Goal: Task Accomplishment & Management: Complete application form

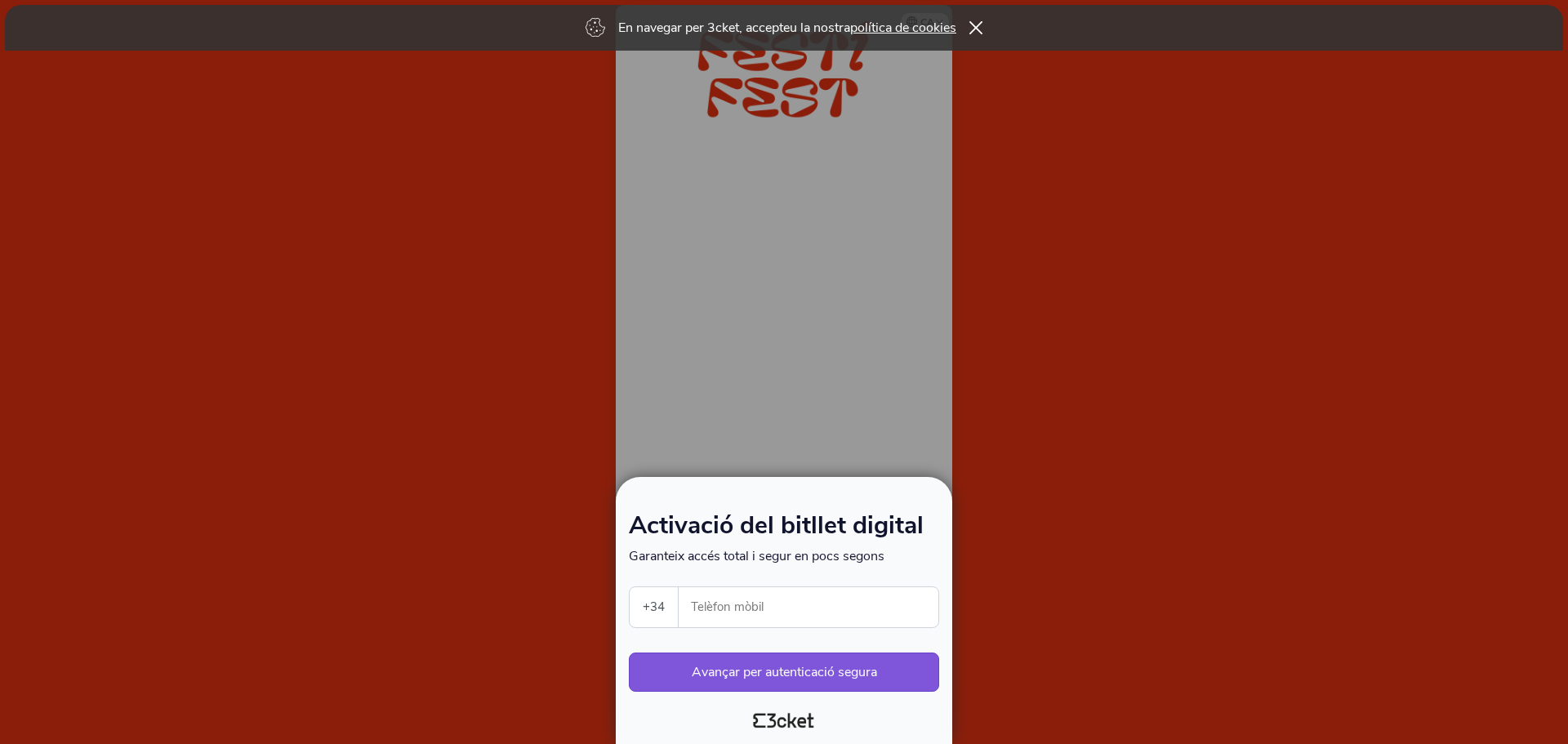
select select "34"
click at [842, 610] on input "Telèfon mòbil" at bounding box center [815, 607] width 246 height 40
type input "605573346"
click at [837, 670] on button "Avançar per autenticació segura" at bounding box center [784, 672] width 310 height 39
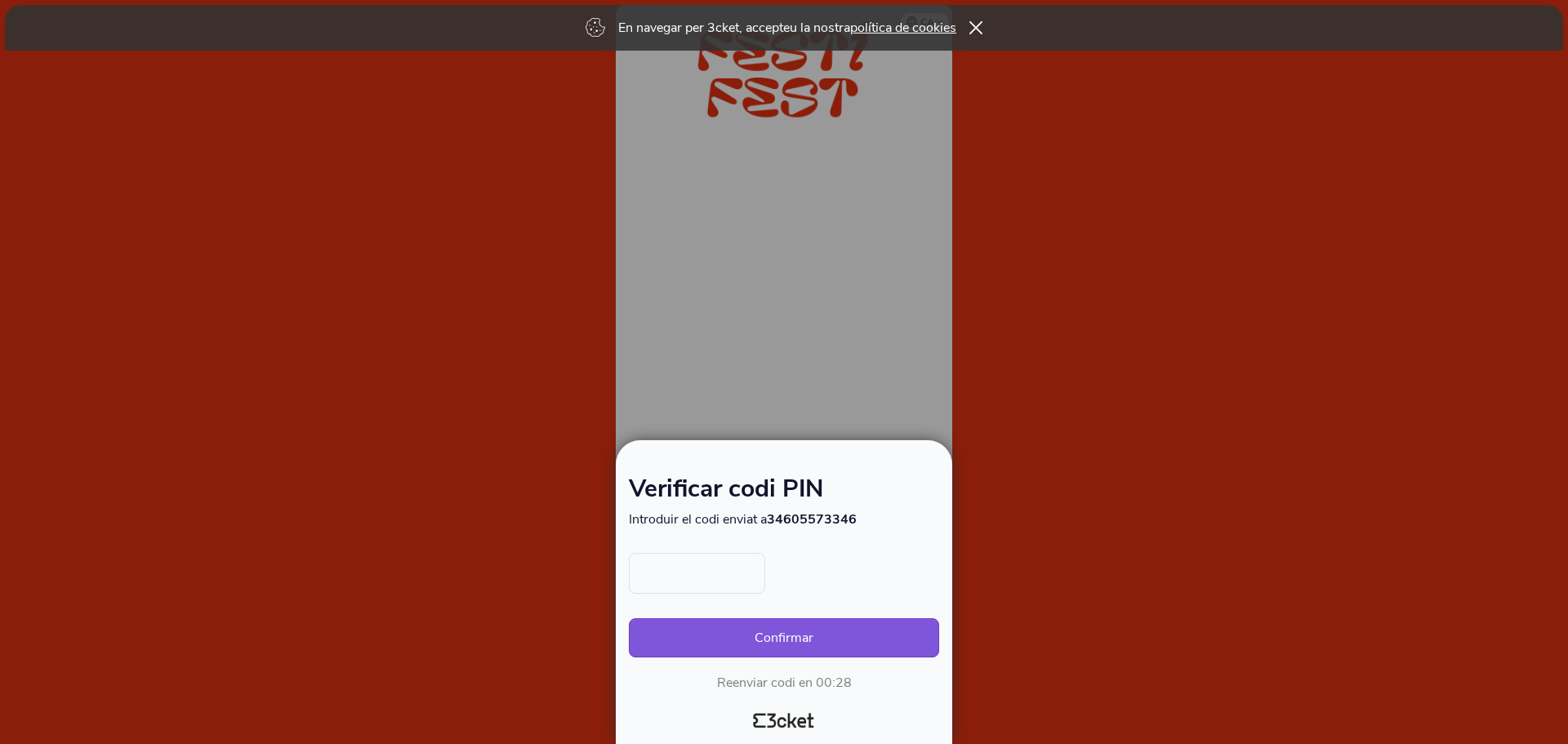
click at [828, 578] on div at bounding box center [784, 573] width 310 height 40
type input "4848"
click at [629, 618] on button "Confirmar" at bounding box center [784, 637] width 310 height 39
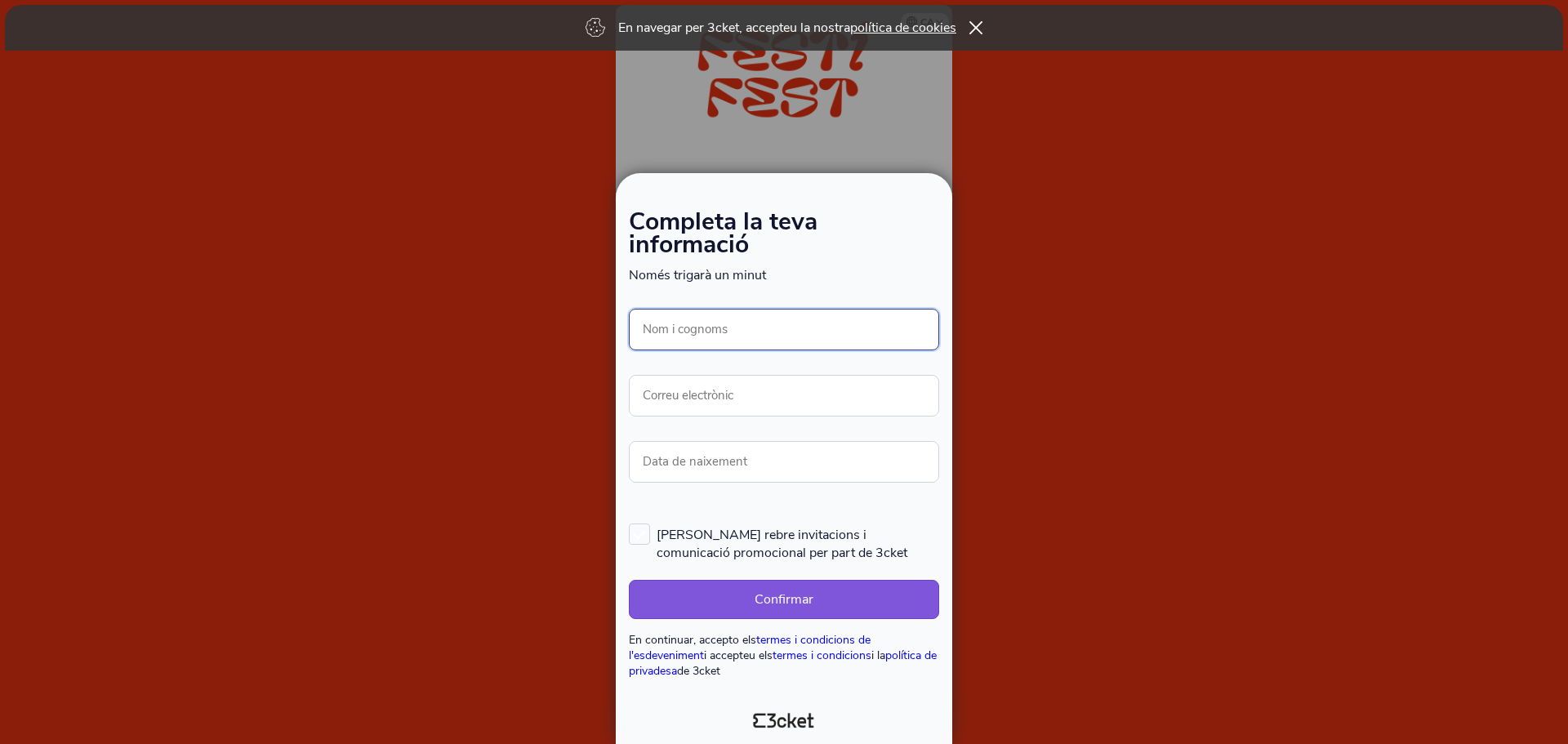
click at [849, 337] on input "Nom i cognoms" at bounding box center [784, 329] width 310 height 41
type input "[PERSON_NAME]"
type input "s.arroyo@bmcglobal.net"
click at [1143, 357] on div at bounding box center [784, 372] width 1568 height 744
click at [982, 24] on icon at bounding box center [976, 28] width 13 height 13
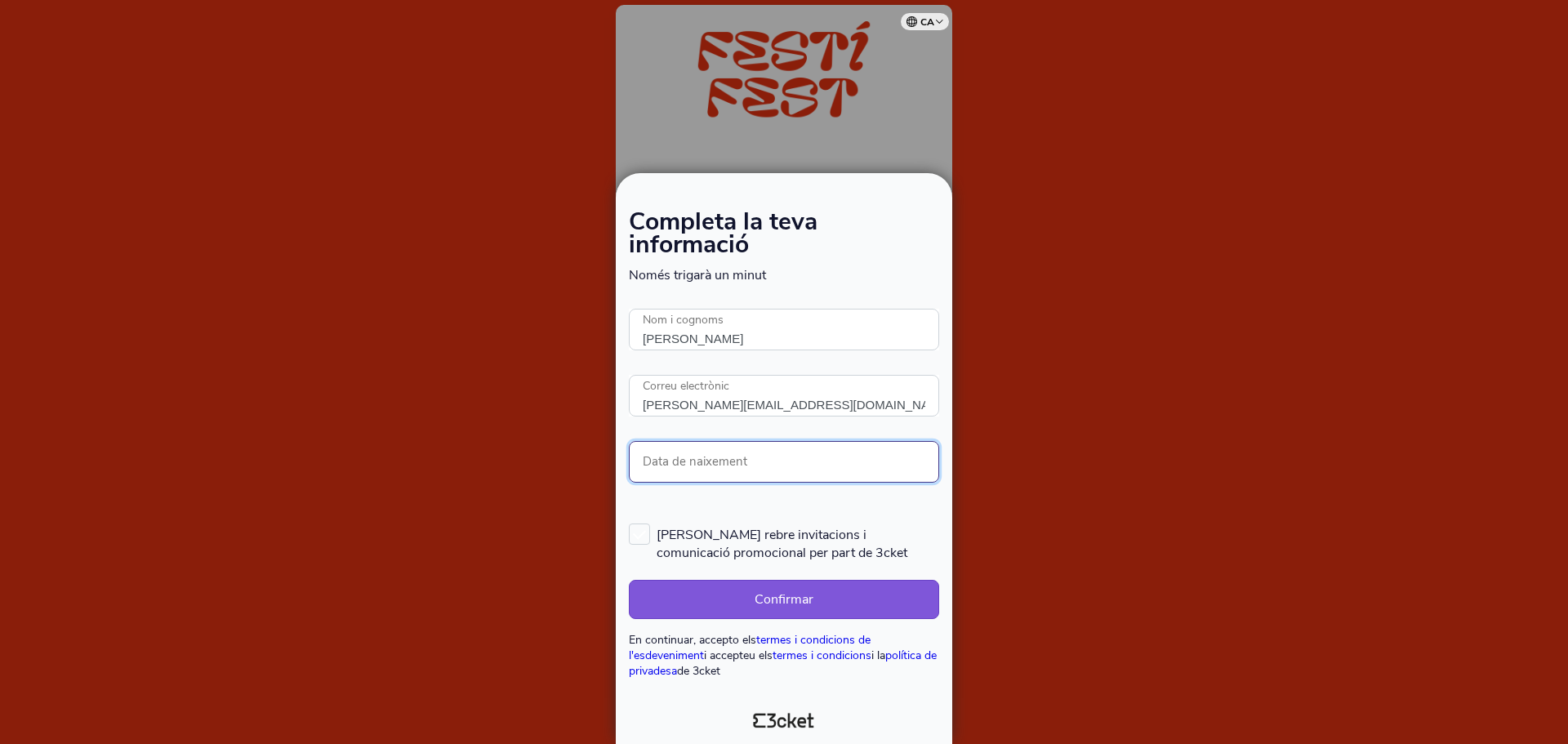
click at [754, 460] on input "Data de naixement" at bounding box center [784, 461] width 310 height 41
type input "15/11/1994"
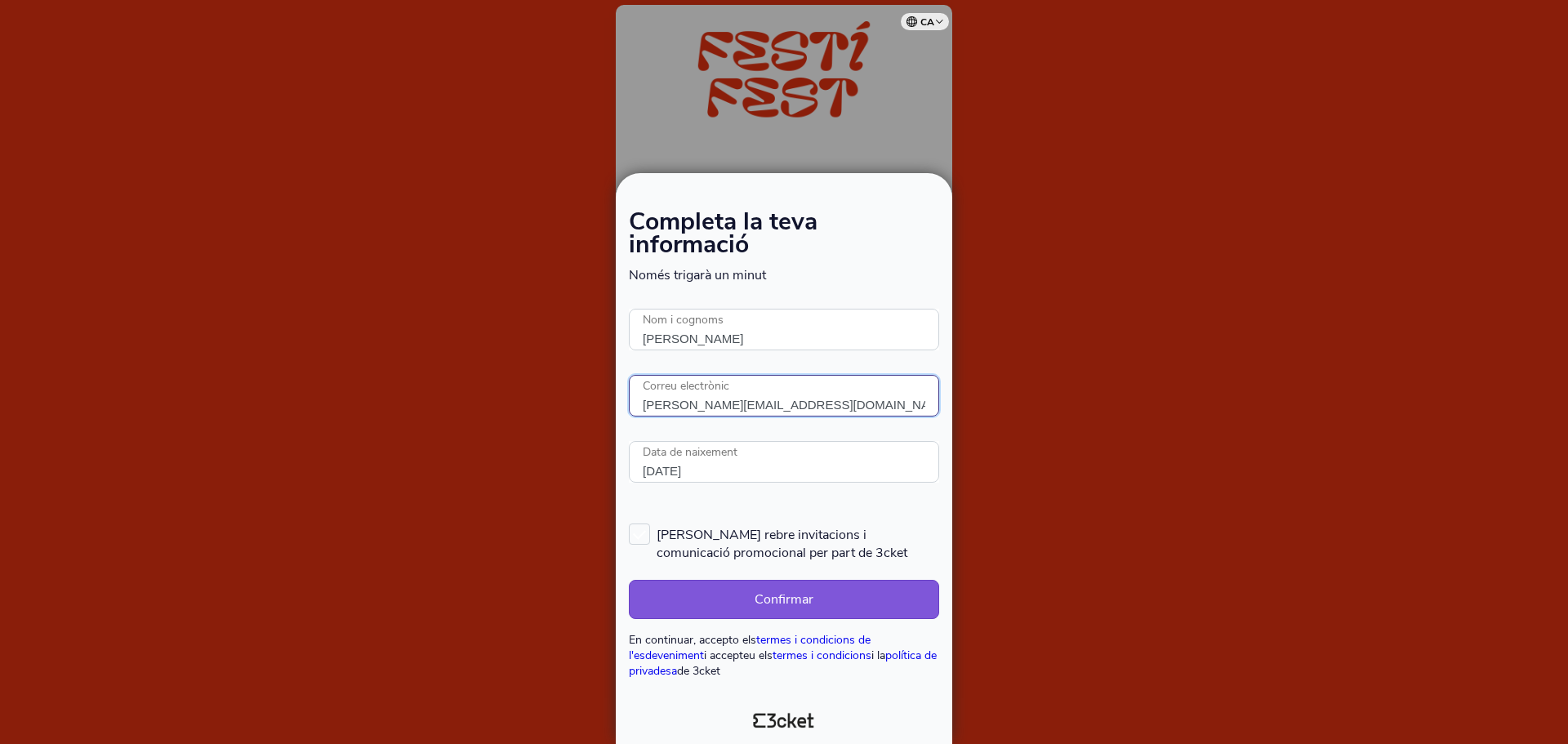
drag, startPoint x: 699, startPoint y: 404, endPoint x: 755, endPoint y: 399, distance: 56.2
click at [699, 404] on input "s.arroyo@bmcglobal.net" at bounding box center [784, 395] width 310 height 41
drag, startPoint x: 790, startPoint y: 397, endPoint x: 620, endPoint y: 386, distance: 170.4
click at [622, 398] on div "Completa la teva informació Només trigarà un minut S'ha produït un error. Prova…" at bounding box center [784, 458] width 337 height 571
type input "silviabcn_94@hotmail.com"
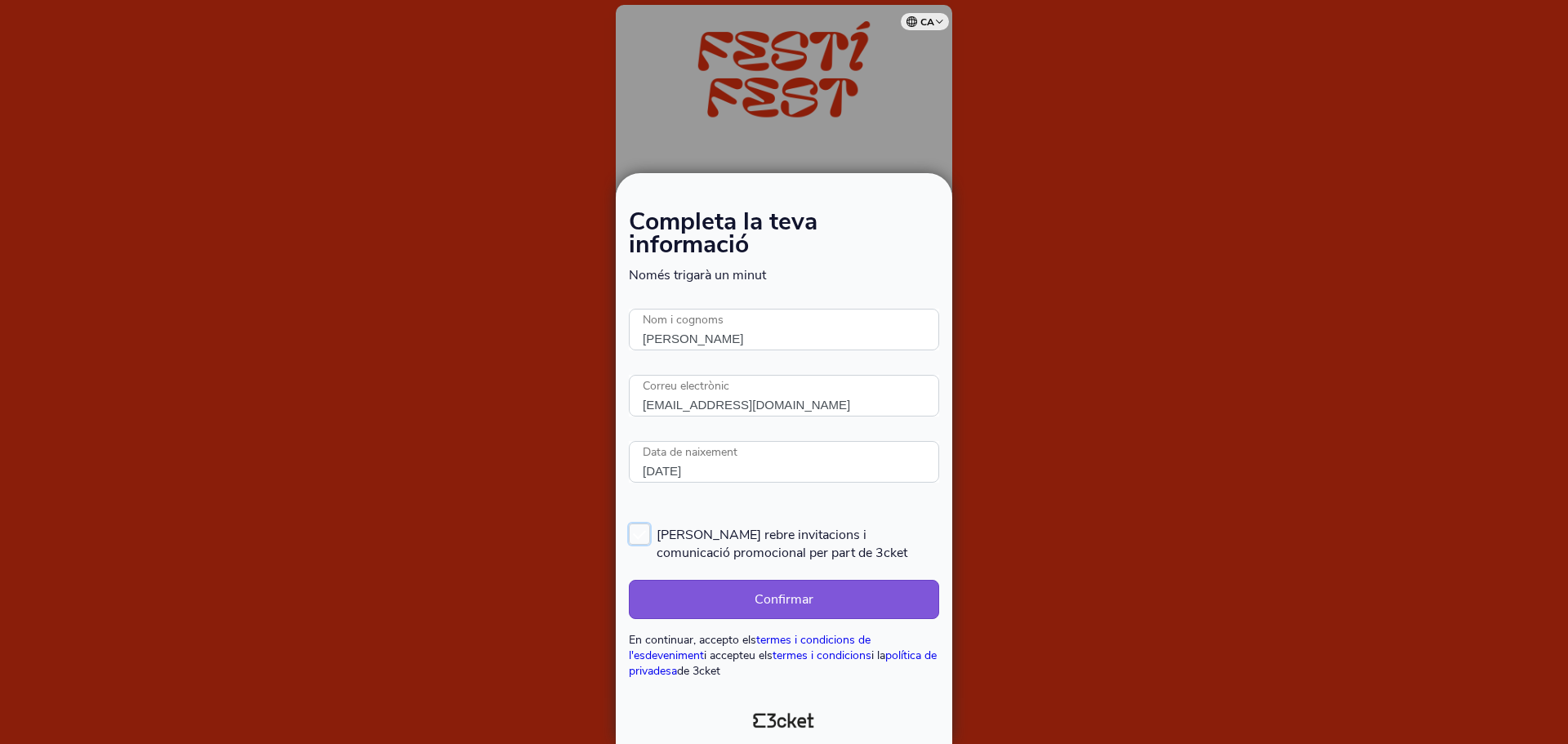
click at [645, 539] on label "Vull rebre invitacions i comunicació promocional per part de 3cket" at bounding box center [784, 543] width 310 height 38
click at [630, 524] on input "Vull rebre invitacions i comunicació promocional per part de 3cket" at bounding box center [630, 523] width 2 height 2
checkbox input "true"
click at [731, 585] on button "Confirmar" at bounding box center [784, 599] width 310 height 39
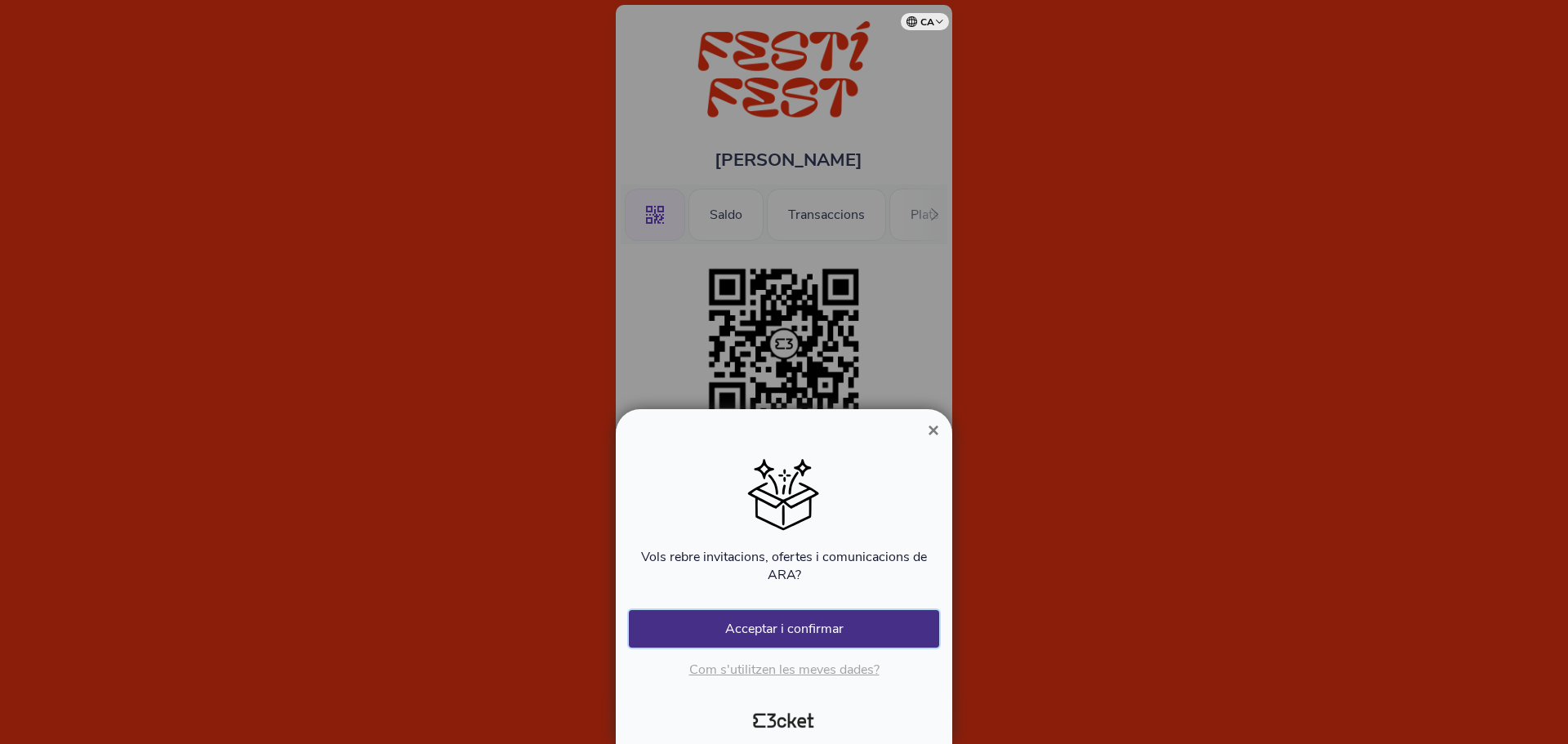
click at [843, 626] on button "Acceptar i confirmar" at bounding box center [784, 629] width 310 height 38
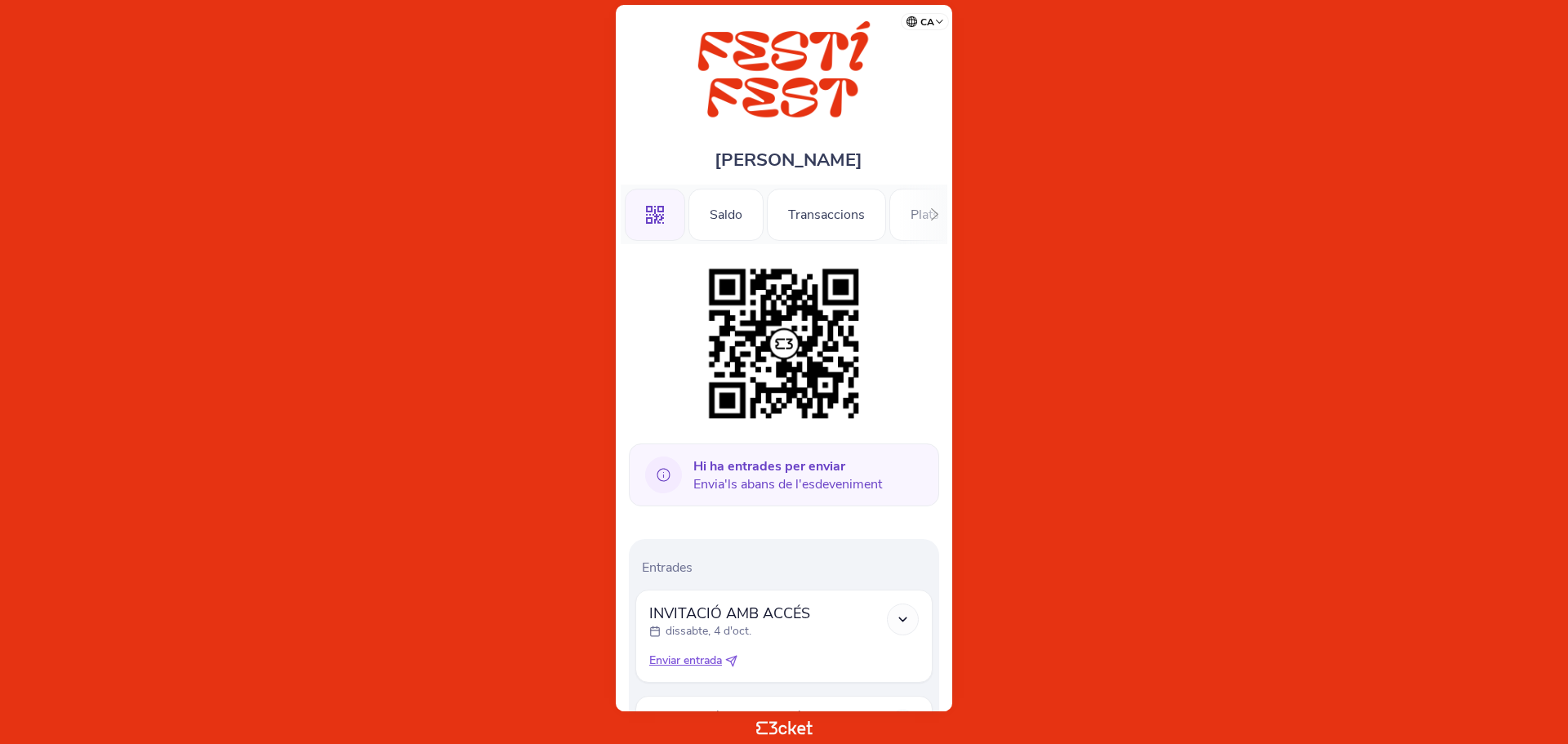
drag, startPoint x: 730, startPoint y: 482, endPoint x: 870, endPoint y: 490, distance: 140.2
click at [870, 490] on span "Hi ha entrades per enviar Envia'ls abans de l'esdeveniment" at bounding box center [787, 475] width 189 height 36
click at [933, 214] on icon at bounding box center [935, 214] width 13 height 13
click at [938, 211] on icon at bounding box center [935, 214] width 13 height 13
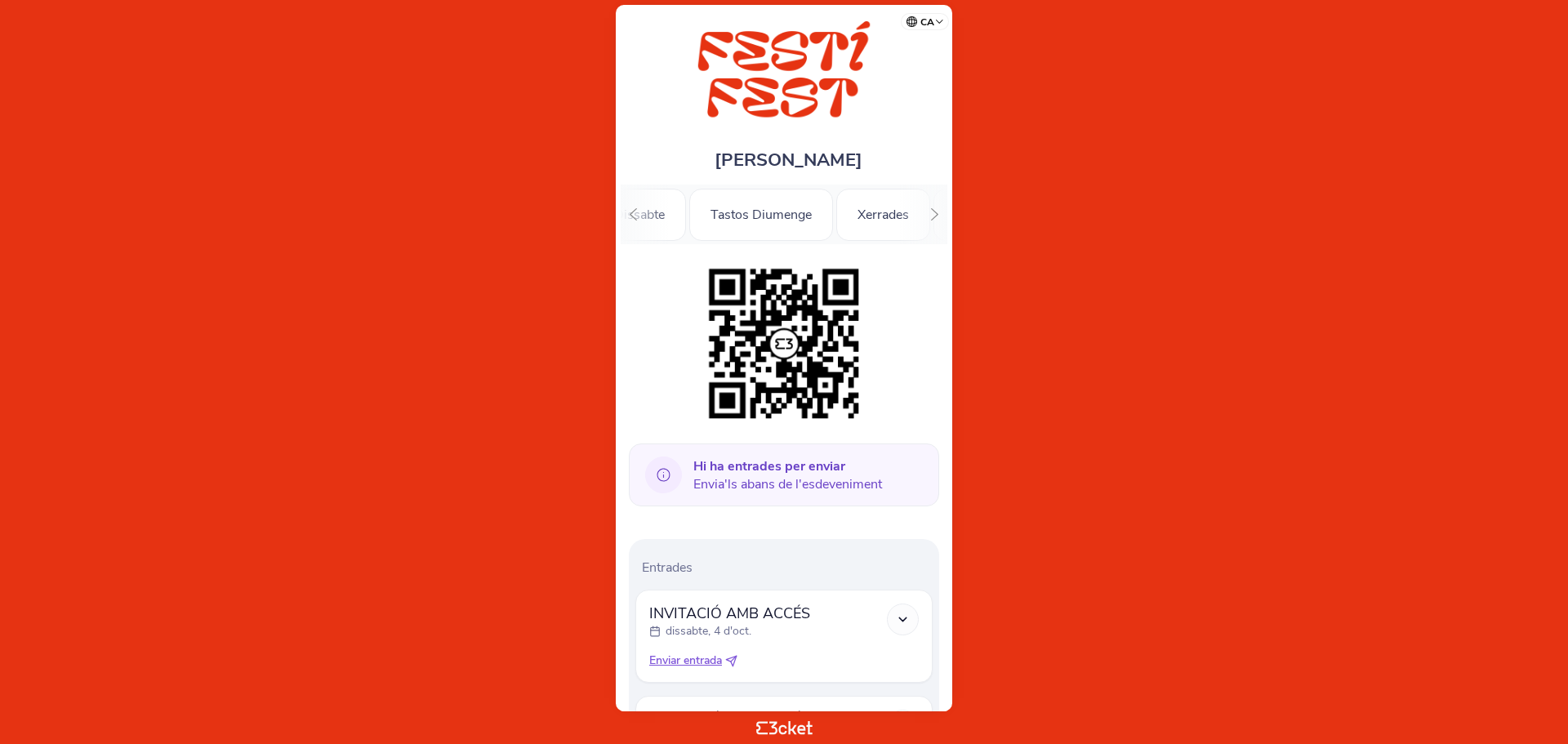
click at [938, 211] on icon at bounding box center [935, 214] width 13 height 13
click at [628, 217] on icon at bounding box center [633, 214] width 13 height 13
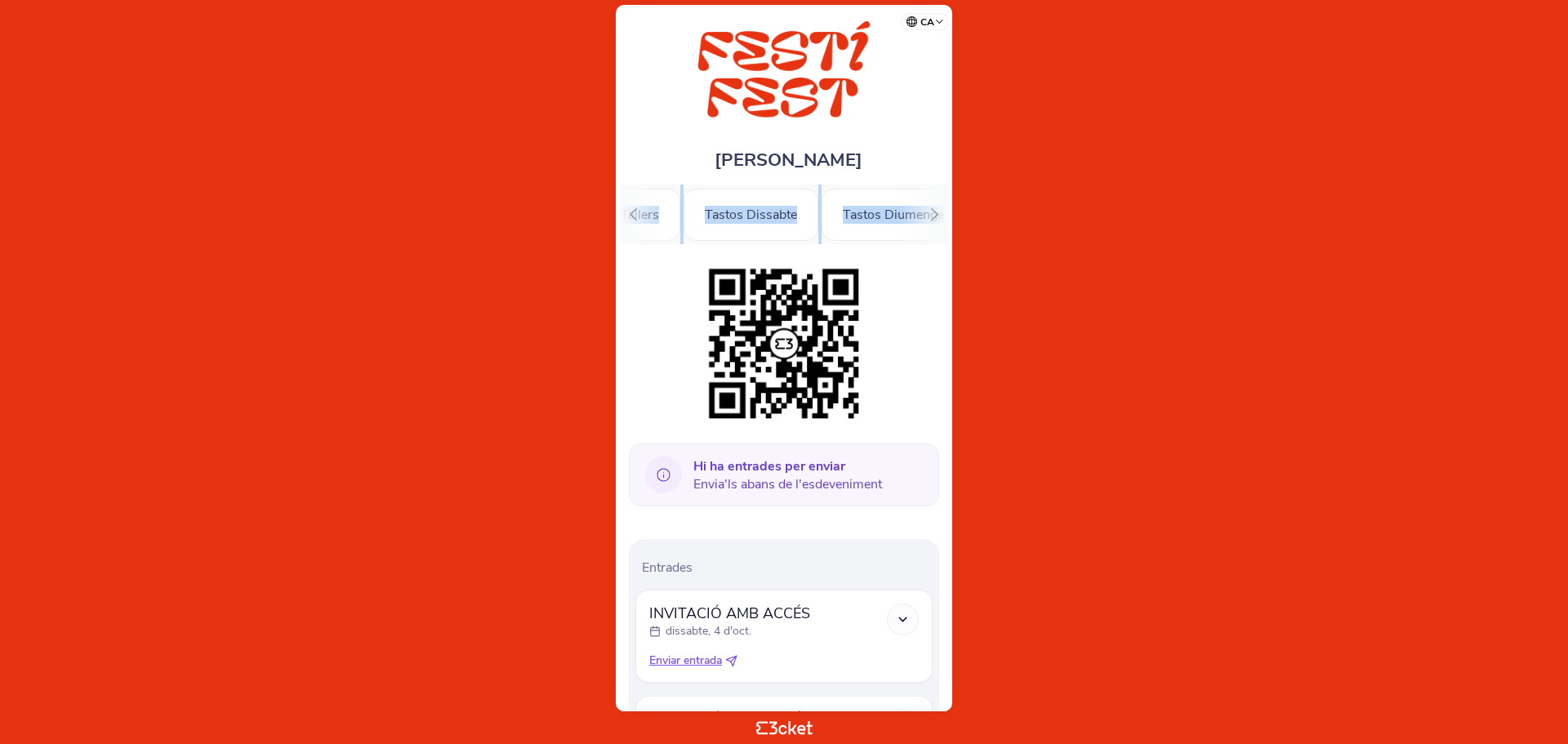
click at [628, 217] on icon at bounding box center [633, 214] width 13 height 13
click at [630, 214] on icon at bounding box center [633, 214] width 8 height 13
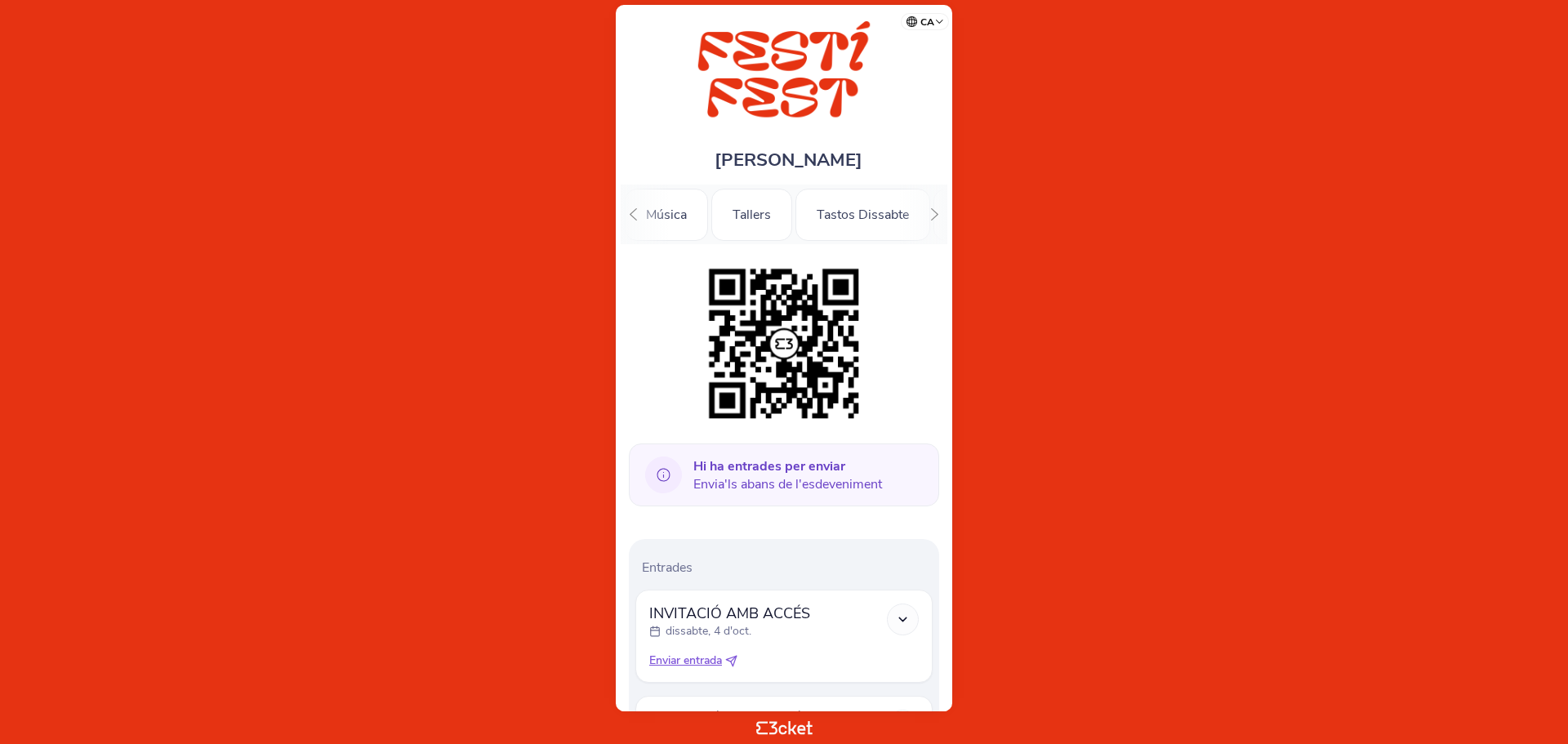
click at [630, 214] on icon at bounding box center [633, 214] width 8 height 13
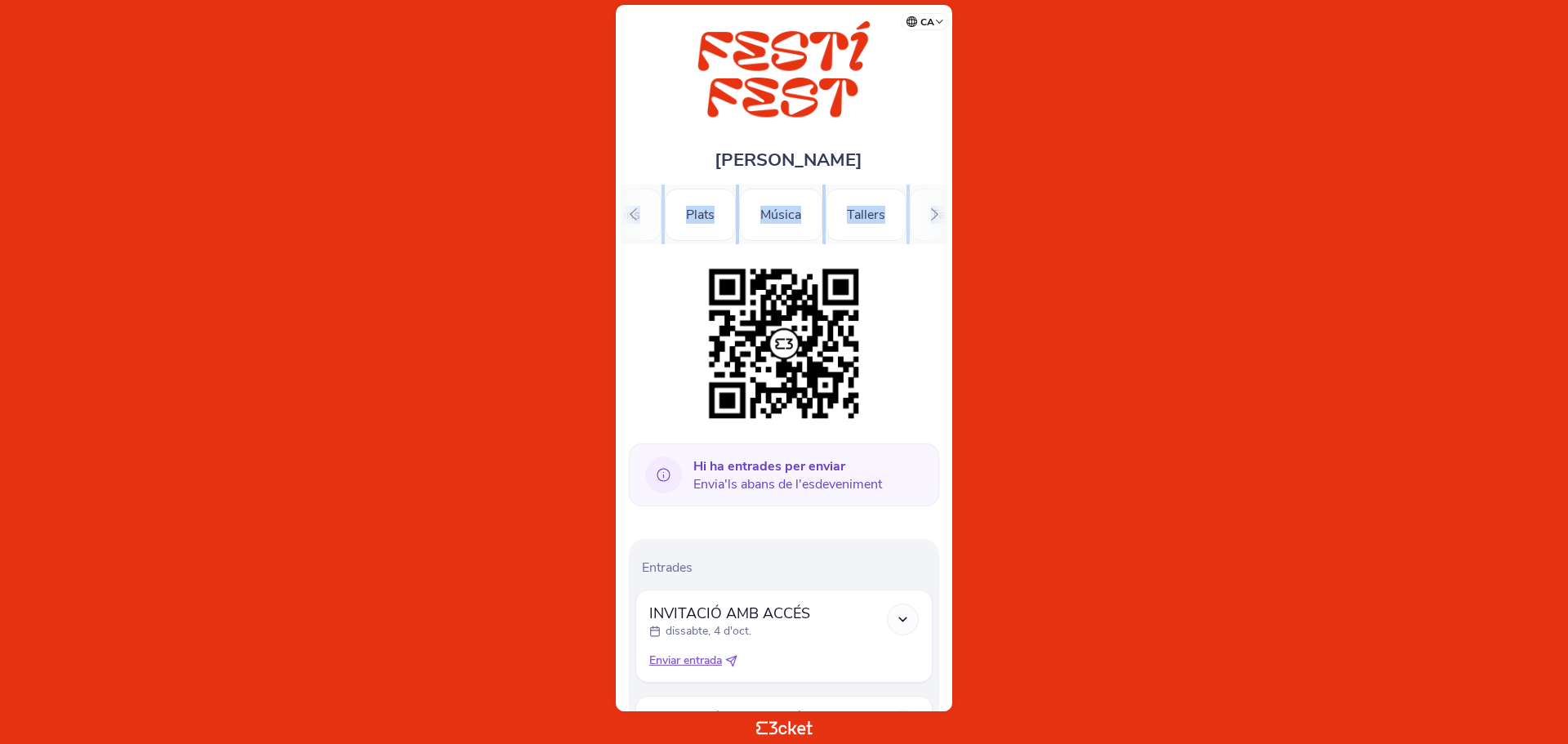
click at [630, 214] on icon at bounding box center [633, 214] width 8 height 13
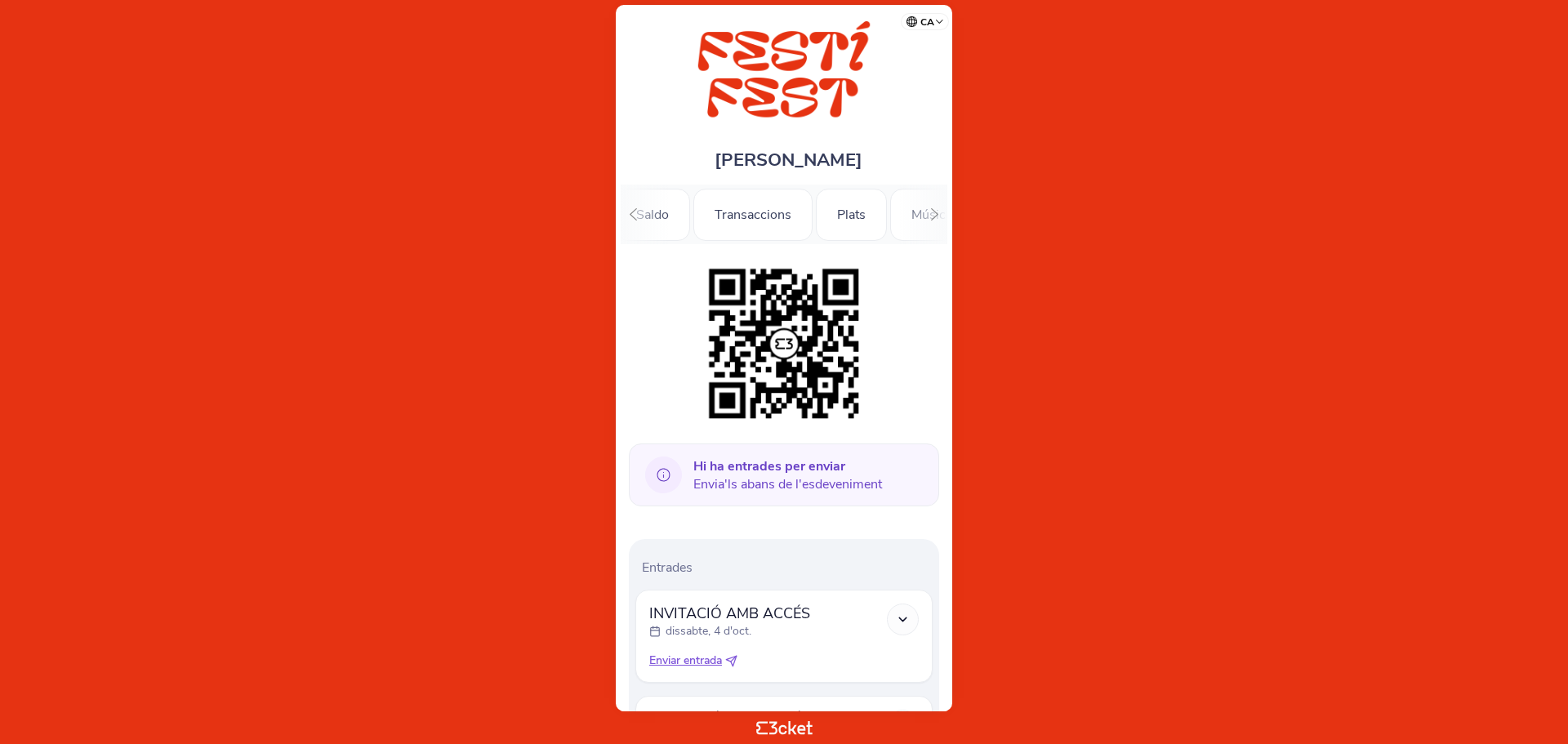
click at [630, 214] on icon at bounding box center [633, 214] width 8 height 13
click at [1150, 234] on body "ca Português (Portugal) English Español Catalan Français Silvia Arroyo .st0{fil…" at bounding box center [784, 372] width 1555 height 731
click at [652, 473] on icon at bounding box center [663, 475] width 37 height 37
click at [1164, 462] on body "ca Português (Portugal) English Español Catalan Français Silvia Arroyo .st0{fil…" at bounding box center [784, 372] width 1555 height 731
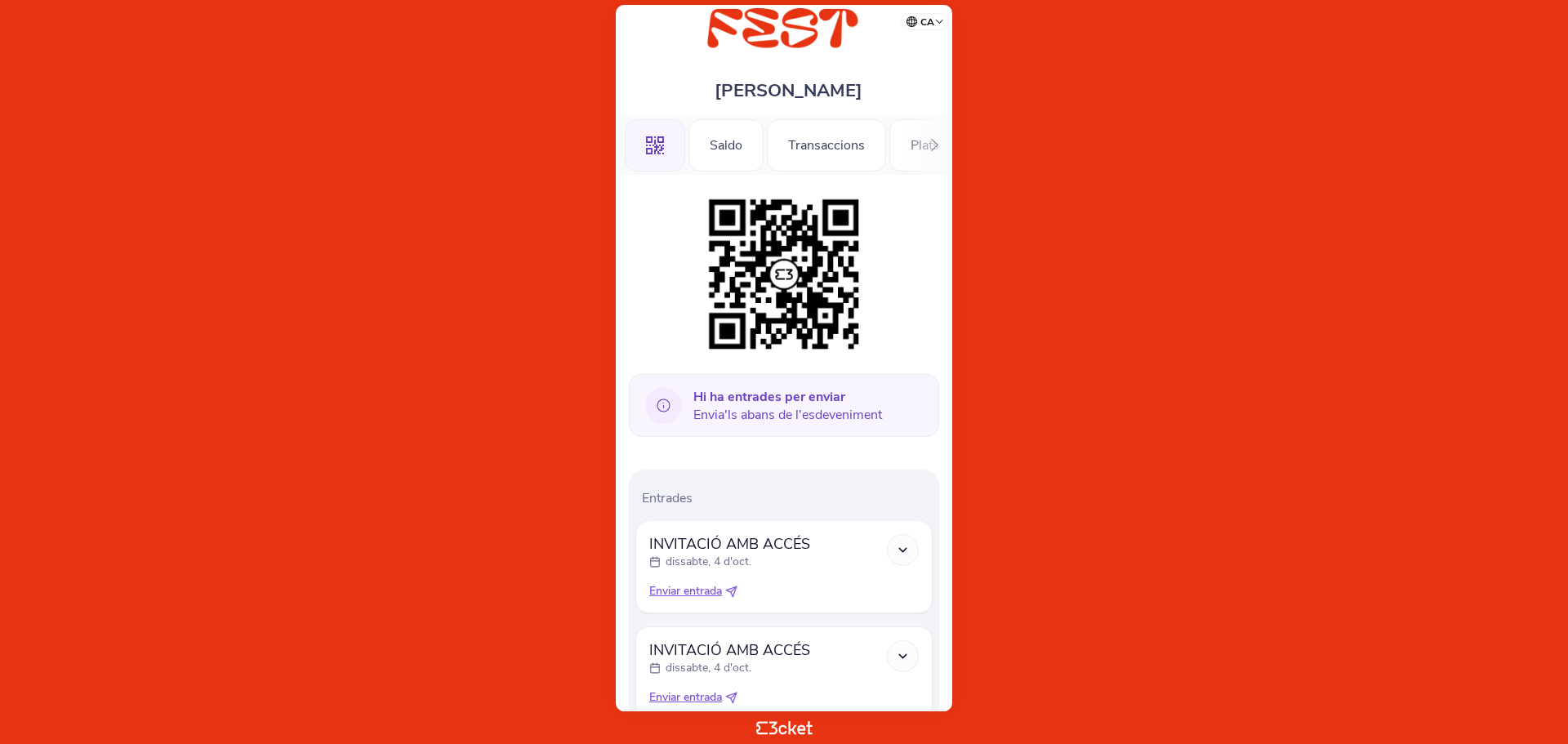
scroll to position [164, 0]
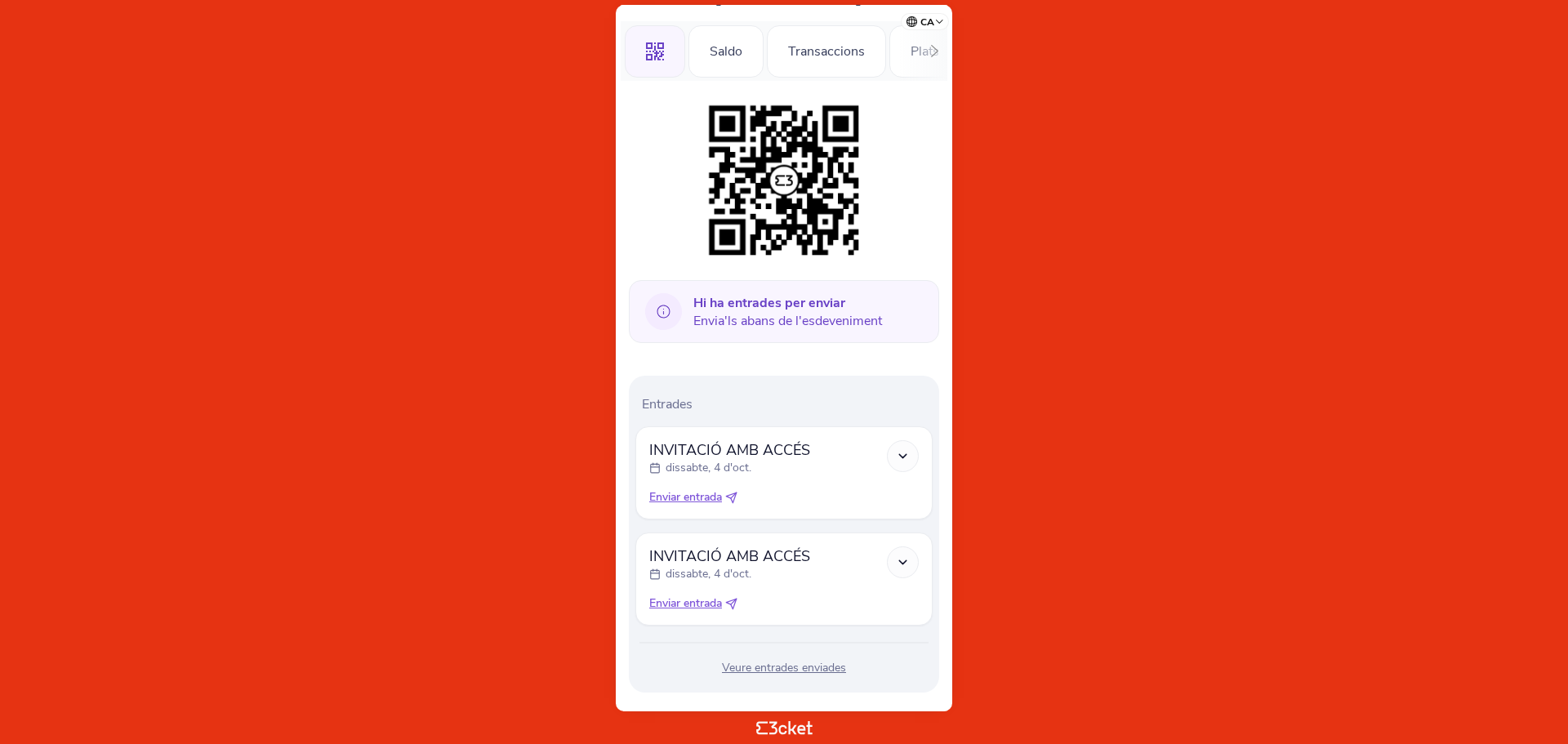
click at [698, 501] on span "Enviar entrada" at bounding box center [685, 497] width 73 height 16
select select "34"
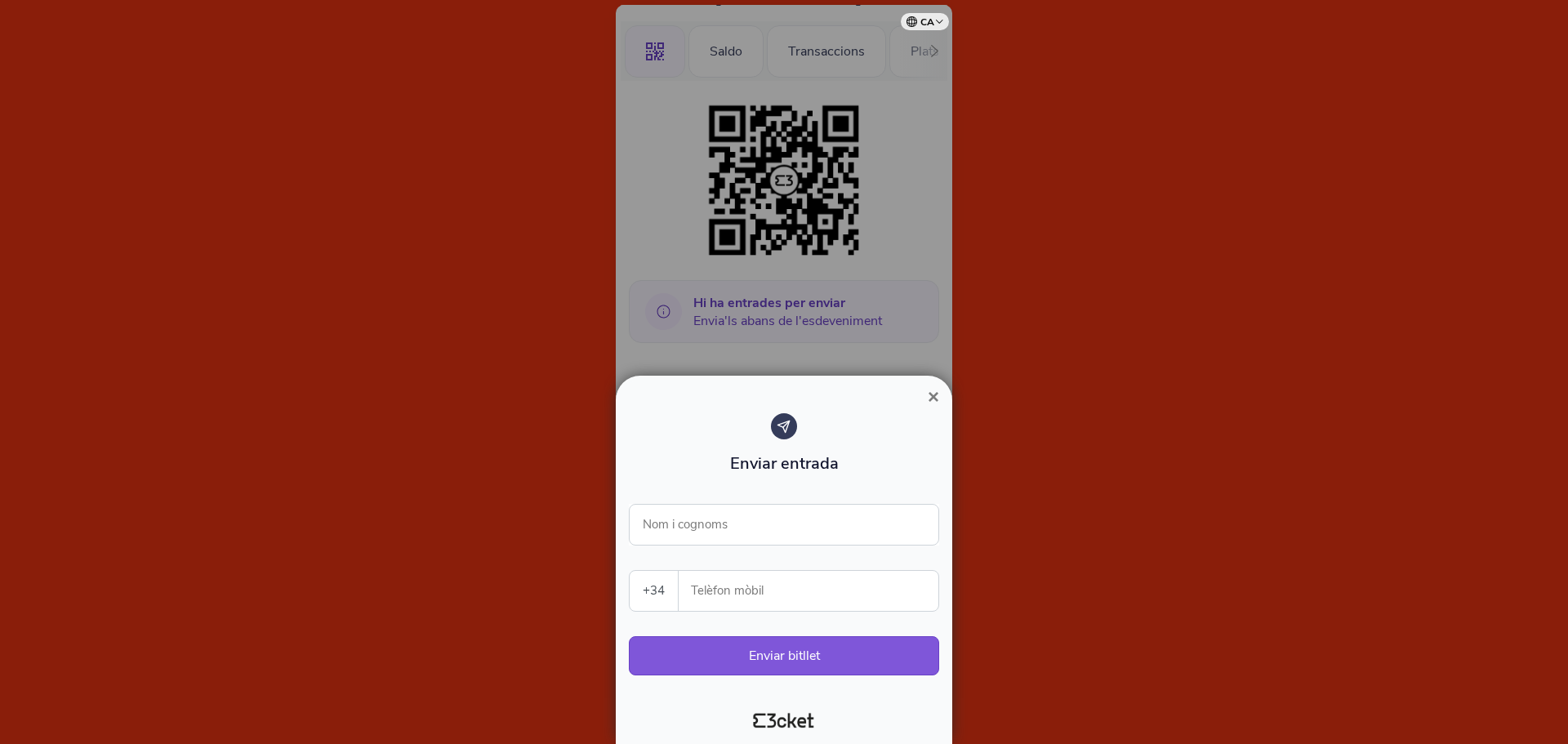
click at [932, 401] on span "×" at bounding box center [934, 396] width 12 height 22
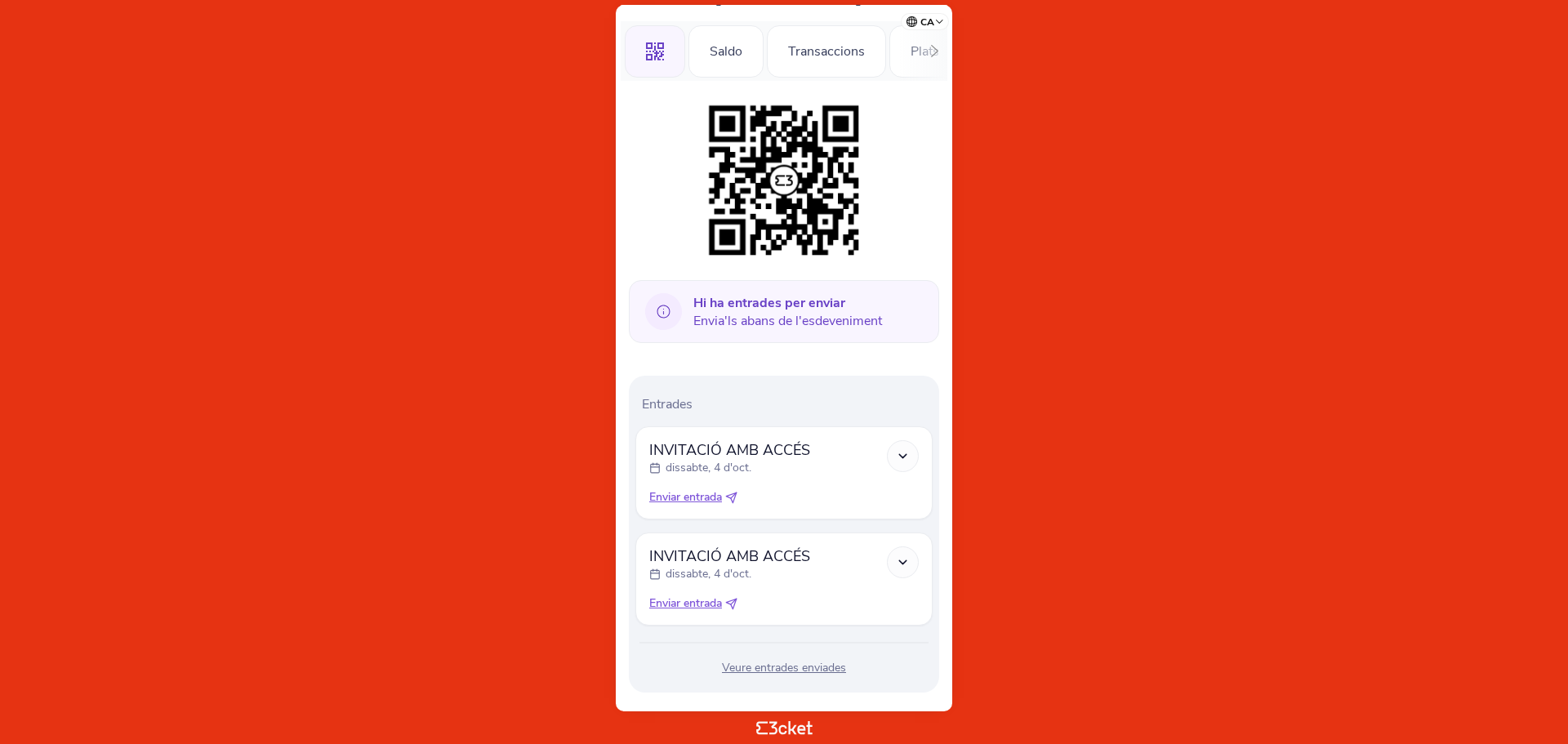
click at [703, 499] on span "Enviar entrada" at bounding box center [685, 497] width 73 height 16
select select "34"
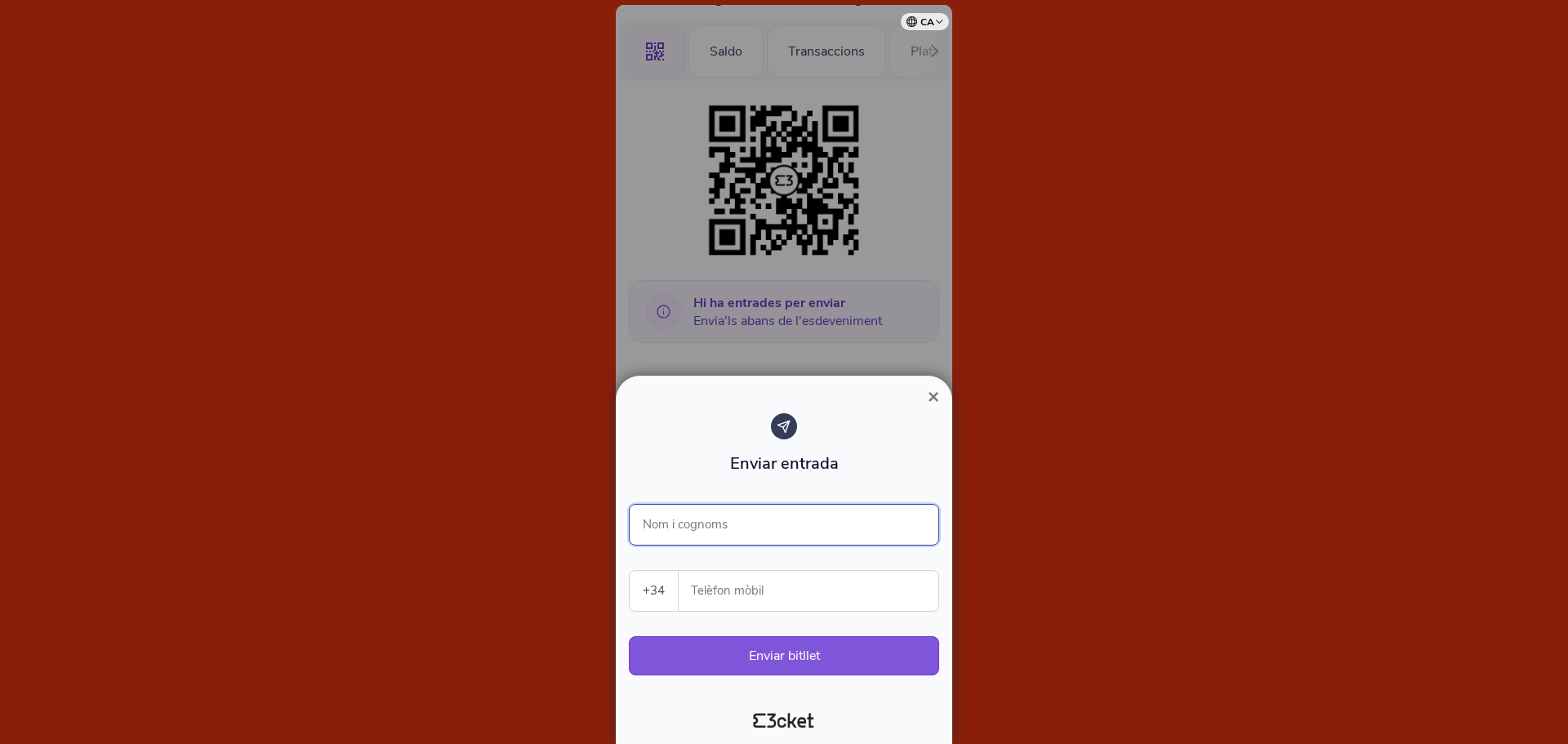
click at [777, 526] on input "Nom i cognoms" at bounding box center [784, 524] width 310 height 41
type input "[PERSON_NAME]"
drag, startPoint x: 720, startPoint y: 603, endPoint x: 655, endPoint y: 602, distance: 65.0
click at [655, 602] on div "+34 Portugal (+351) Spain (+34) Belgium (+32) France (+33) United Kingdom (+44)…" at bounding box center [784, 590] width 310 height 41
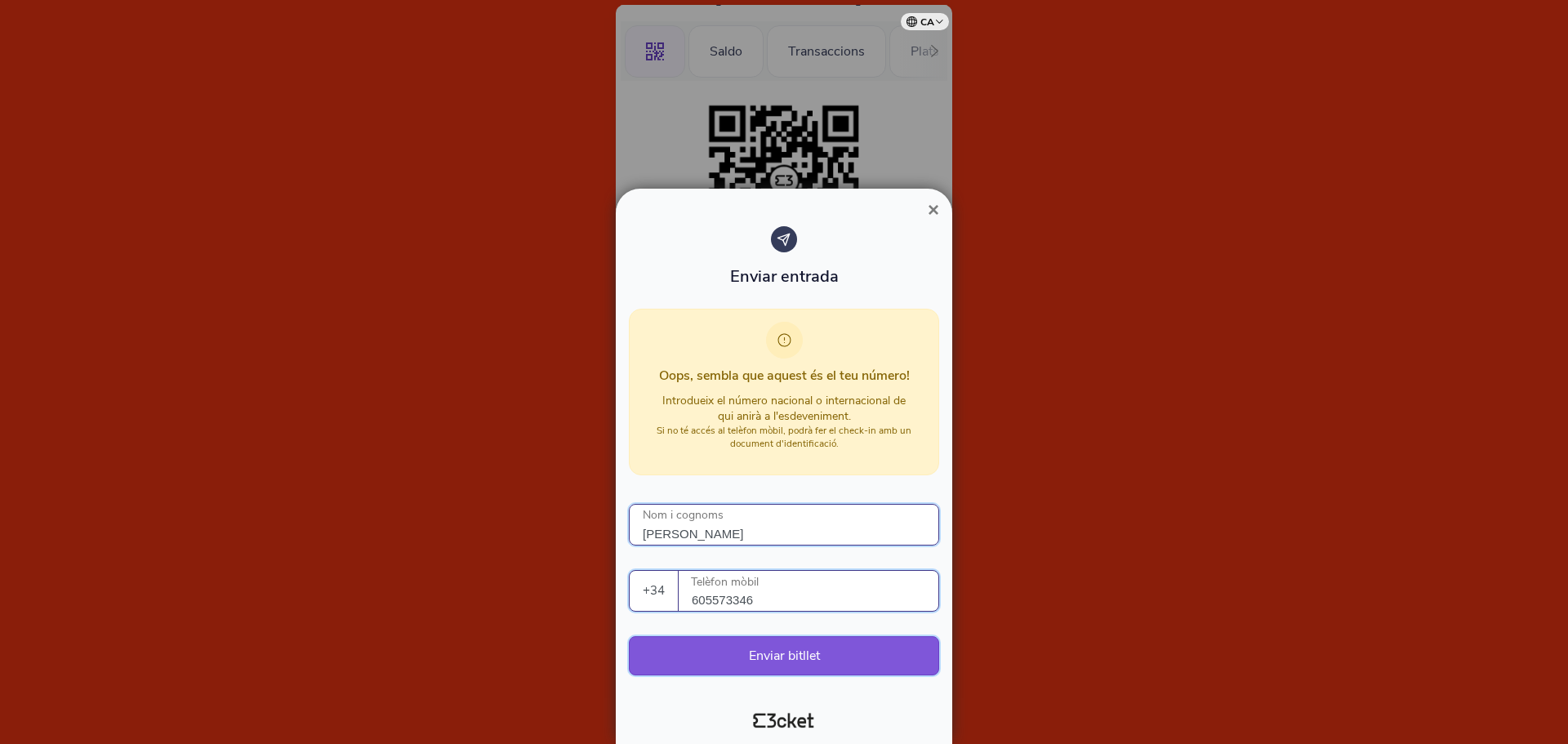
type input "605573346"
click at [837, 653] on button "Enviar bitllet" at bounding box center [784, 655] width 310 height 39
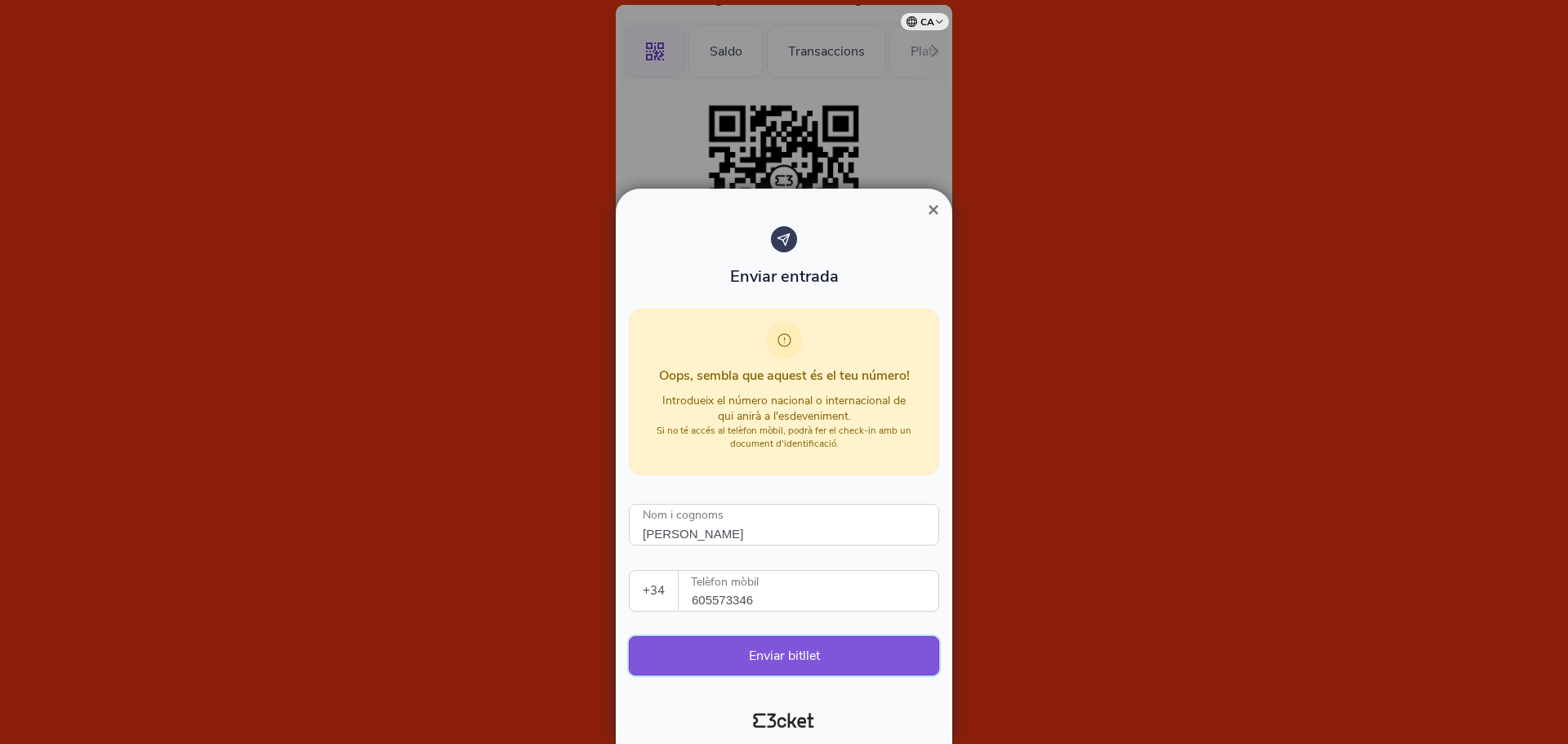
click at [831, 653] on button "Enviar bitllet" at bounding box center [784, 655] width 310 height 39
click at [813, 595] on input "605573346" at bounding box center [815, 591] width 246 height 40
click at [935, 201] on span "×" at bounding box center [934, 209] width 12 height 22
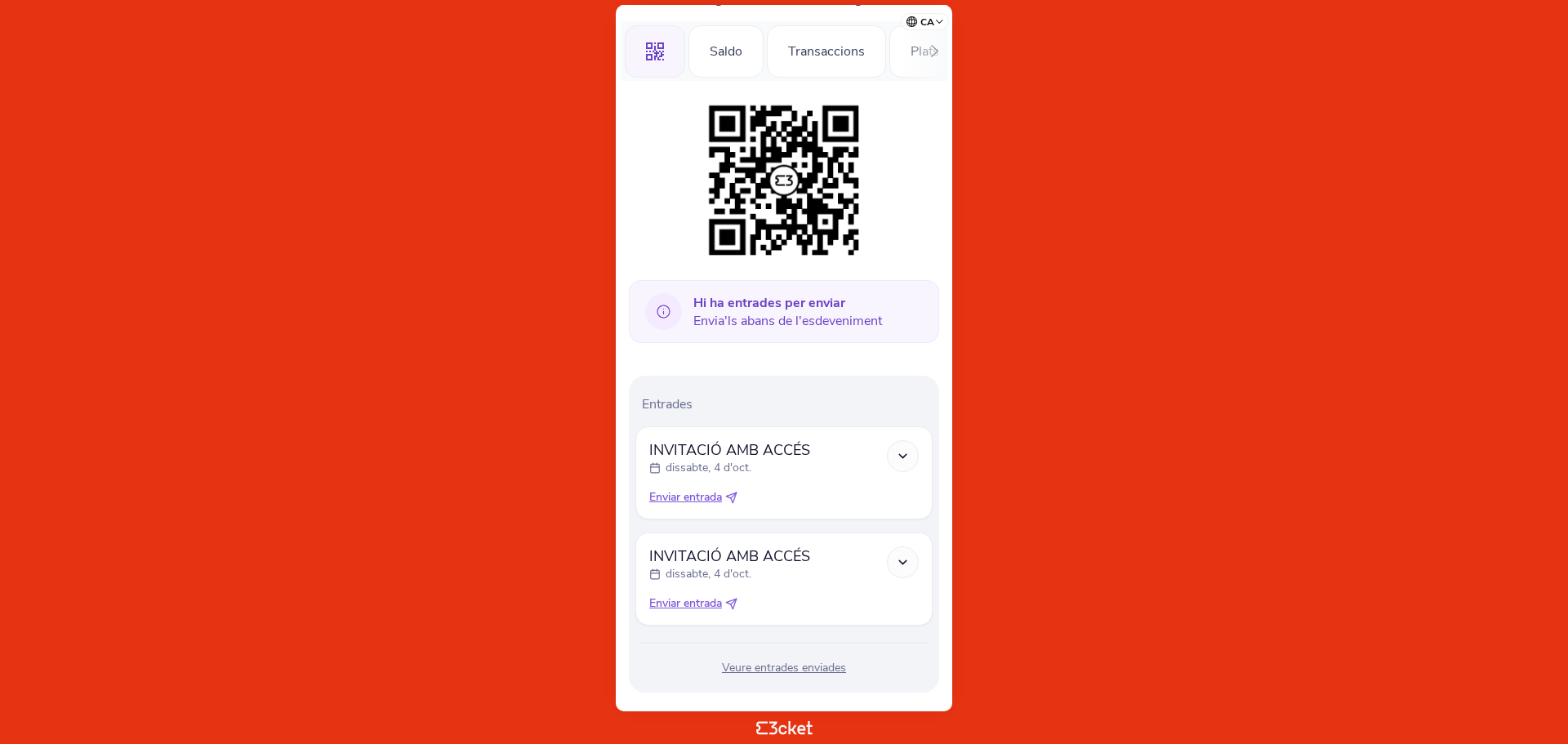
click at [897, 449] on icon at bounding box center [903, 456] width 13 height 13
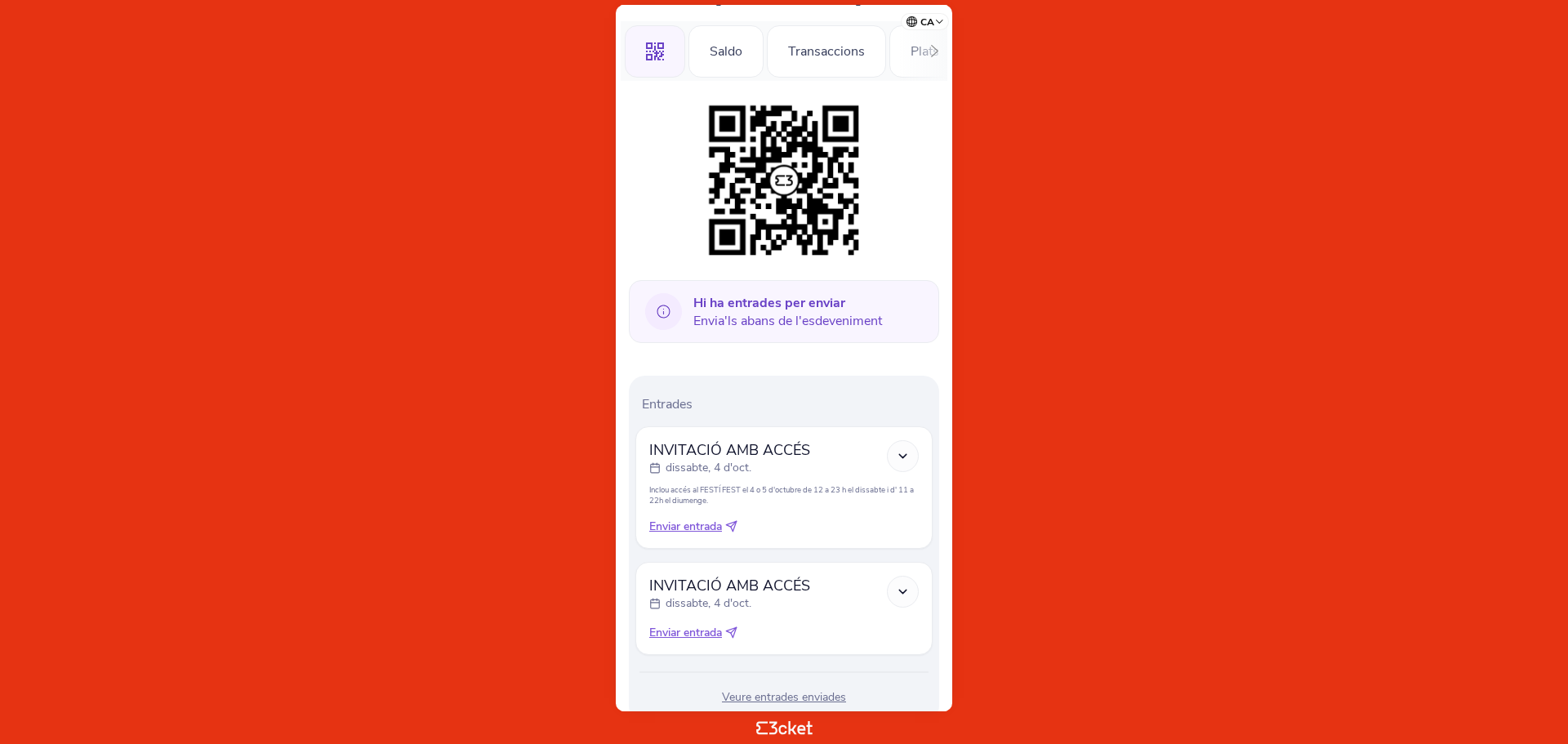
click at [901, 455] on icon at bounding box center [903, 456] width 13 height 13
click at [707, 520] on span "Enviar entrada" at bounding box center [685, 526] width 73 height 16
select select "34"
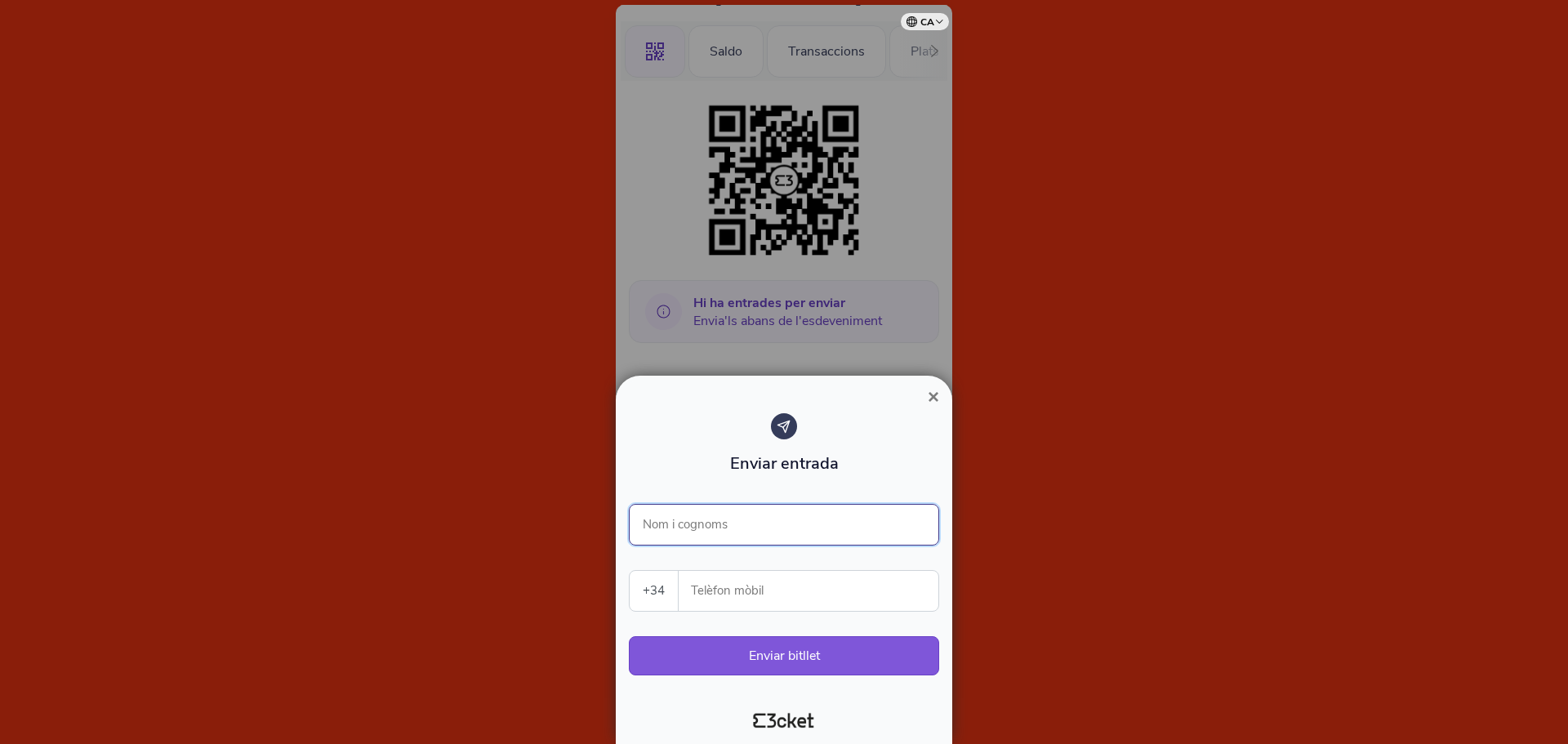
click at [697, 520] on input "Nom i cognoms" at bounding box center [784, 524] width 310 height 41
type input "[PERSON_NAME]"
type input "621246796"
click at [740, 599] on input "621246796" at bounding box center [815, 591] width 246 height 40
click at [673, 654] on button "Enviar bitllet" at bounding box center [784, 655] width 310 height 39
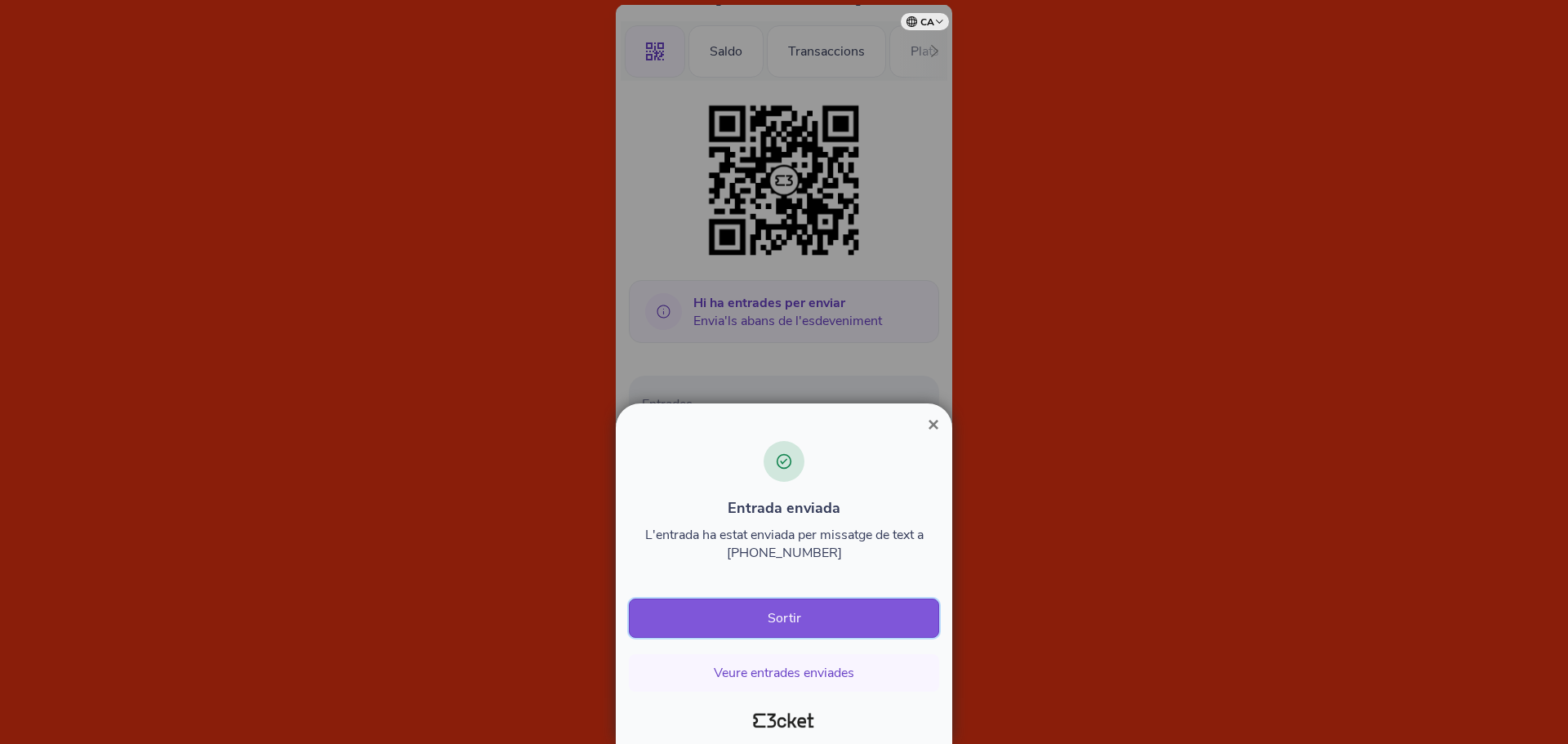
click at [767, 617] on button "Sortir" at bounding box center [784, 618] width 310 height 39
